Goal: Task Accomplishment & Management: Use online tool/utility

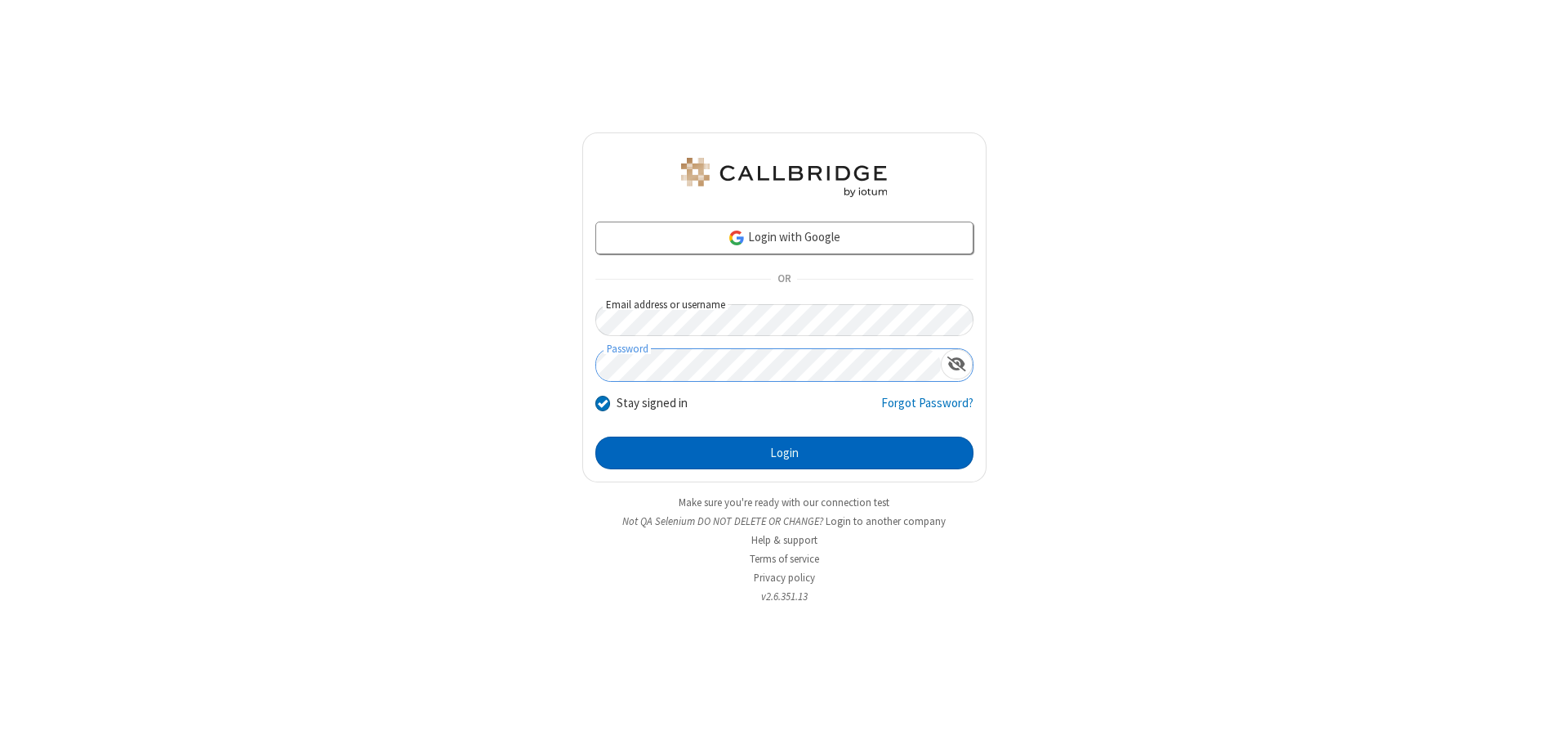
click at [784, 453] on button "Login" at bounding box center [784, 452] width 378 height 32
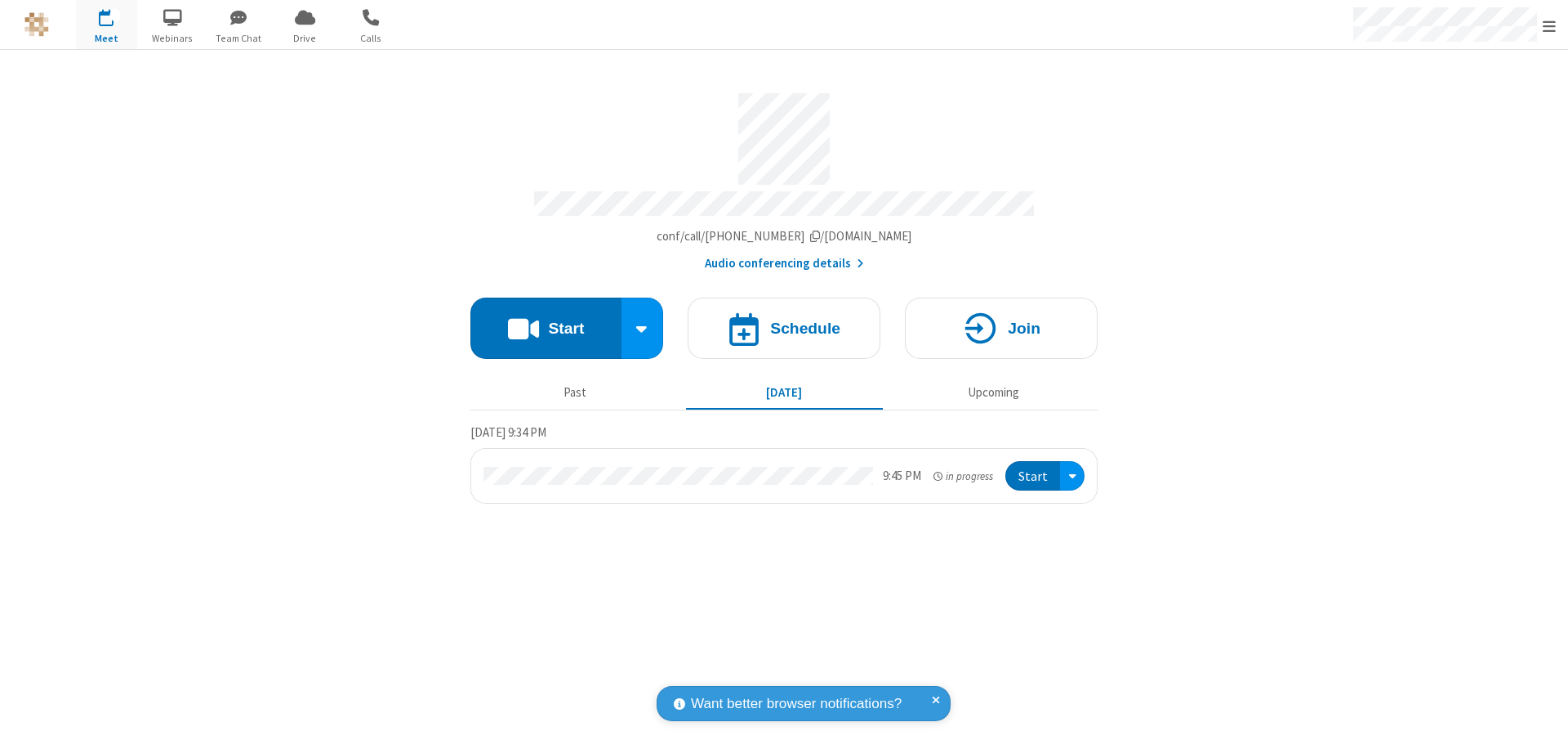
click at [1549, 26] on span "Open menu" at bounding box center [1548, 26] width 13 height 17
click at [305, 37] on span "Drive" at bounding box center [305, 38] width 61 height 15
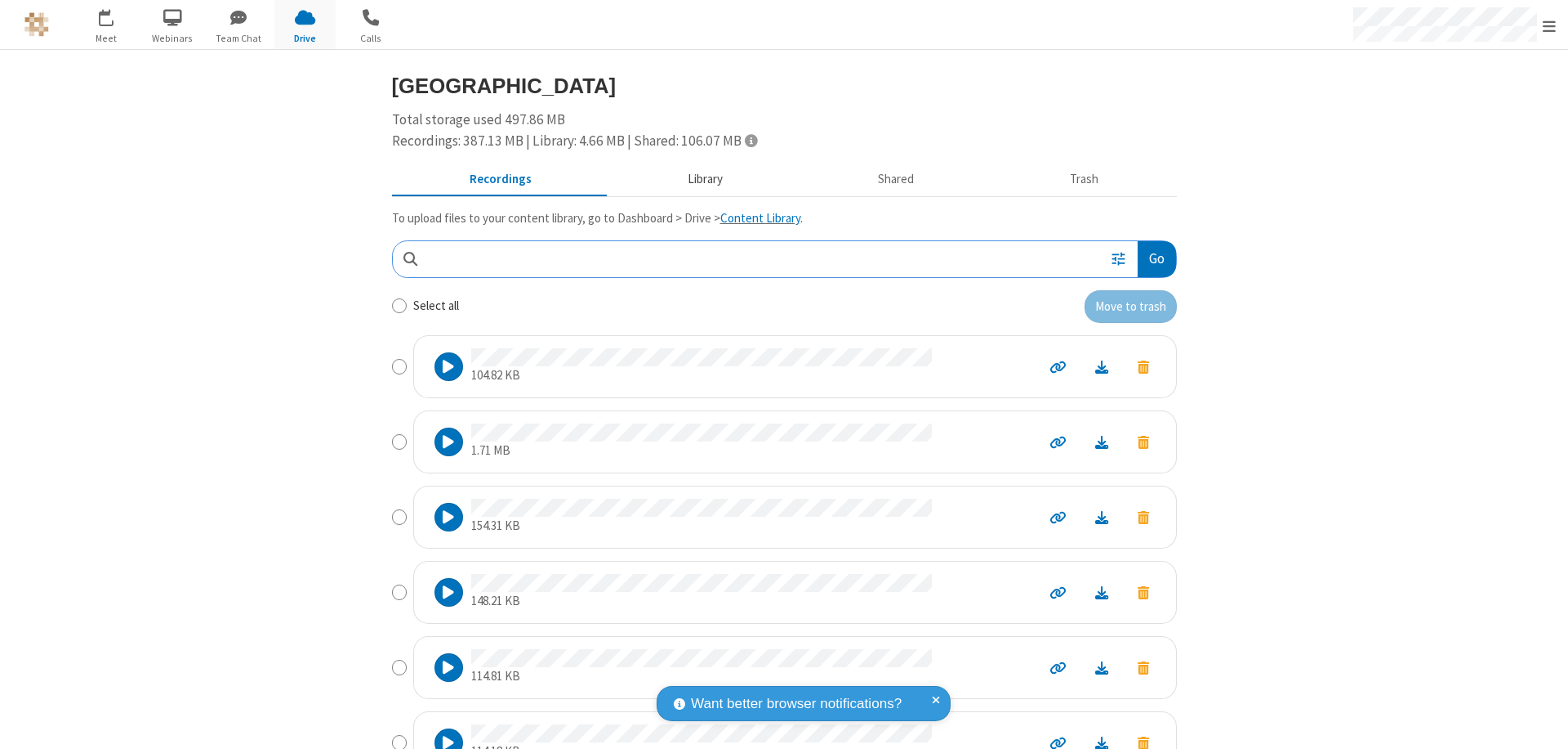
click at [697, 179] on button "Library" at bounding box center [704, 180] width 192 height 31
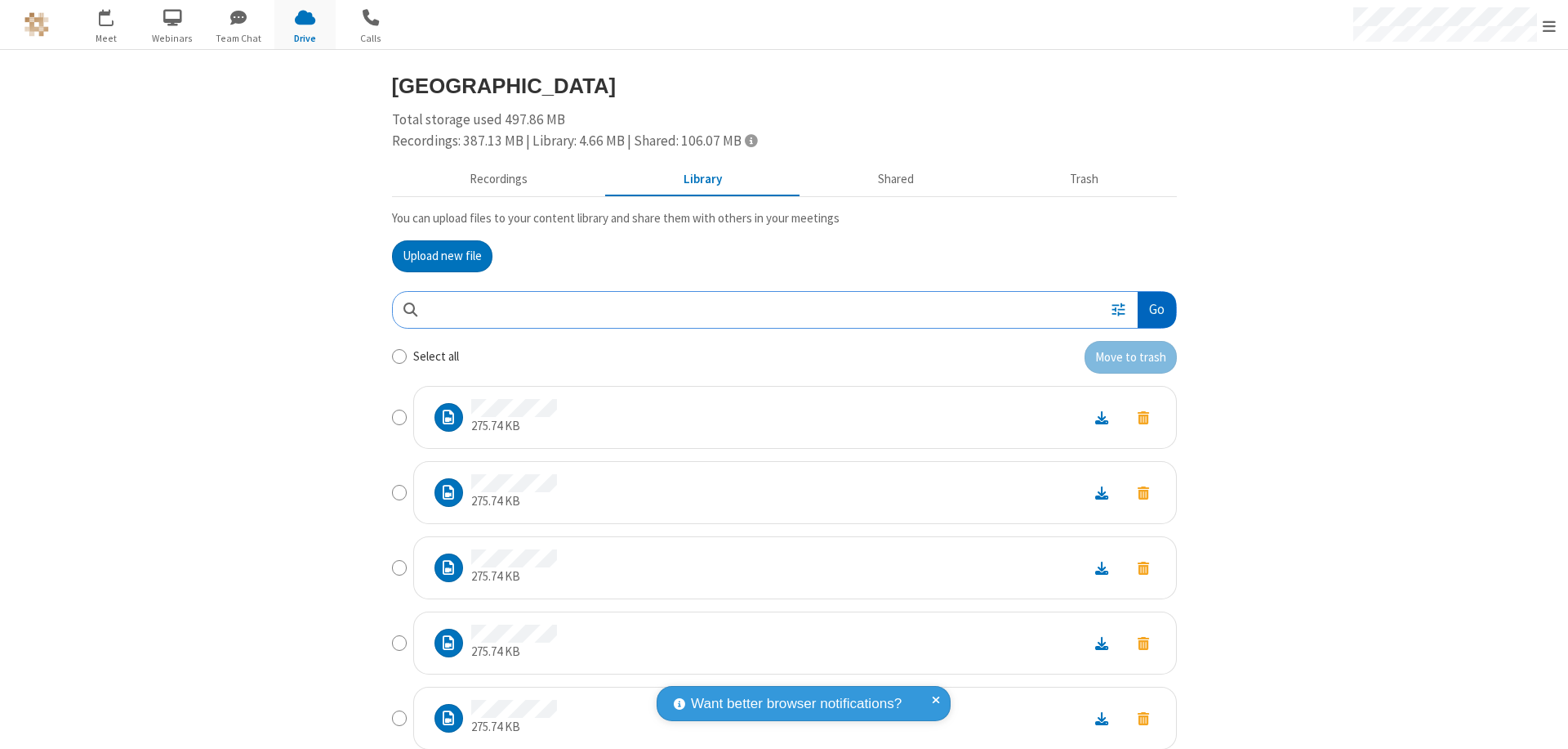
click at [1150, 309] on button "Go" at bounding box center [1156, 310] width 37 height 36
click at [435, 256] on button "Upload new file" at bounding box center [442, 256] width 100 height 32
